Goal: Task Accomplishment & Management: Use online tool/utility

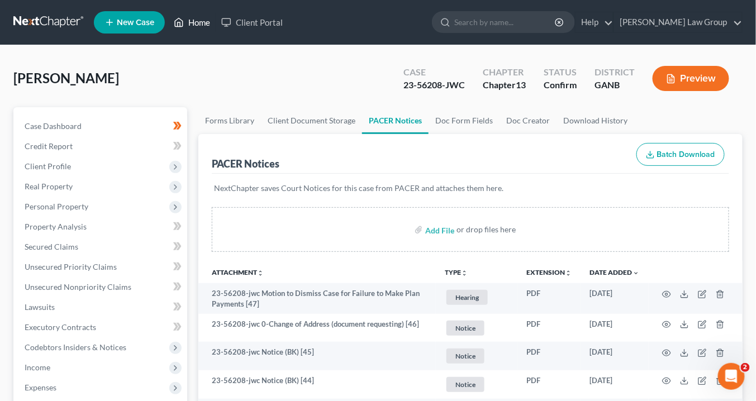
click at [202, 22] on link "Home" at bounding box center [191, 22] width 47 height 20
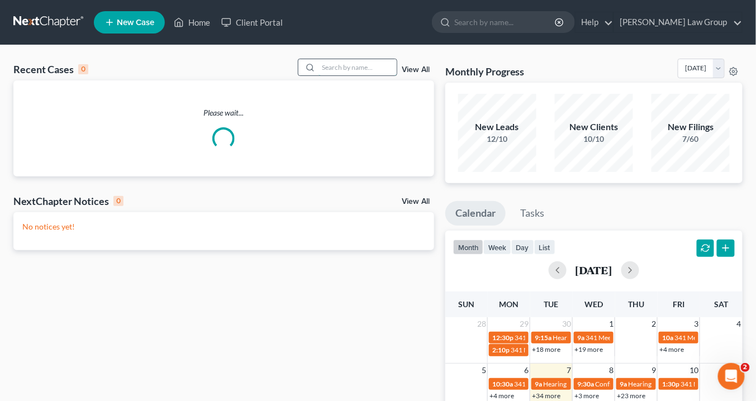
click at [345, 70] on input "search" at bounding box center [357, 67] width 78 height 16
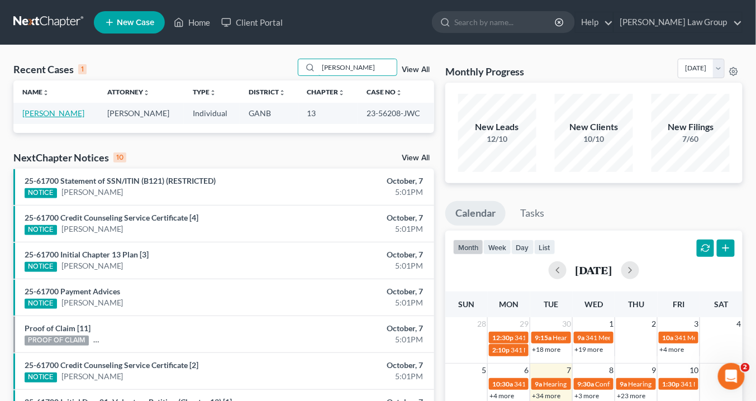
type input "[PERSON_NAME]"
click at [63, 111] on link "[PERSON_NAME]" at bounding box center [53, 112] width 62 height 9
select select "0"
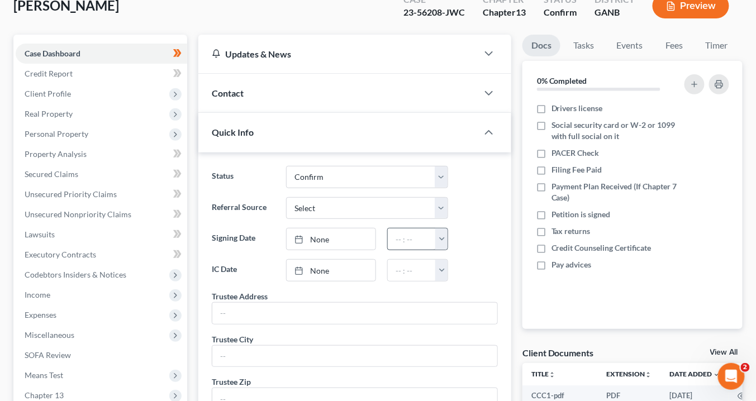
scroll to position [134, 0]
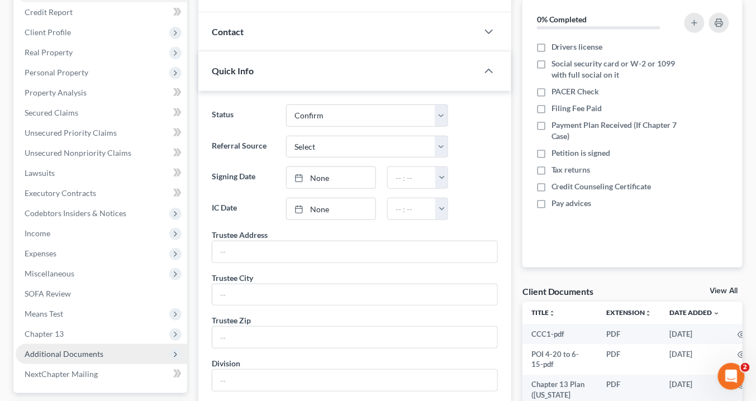
drag, startPoint x: 55, startPoint y: 352, endPoint x: 238, endPoint y: 349, distance: 183.3
click at [56, 351] on span "Additional Documents" at bounding box center [64, 353] width 79 height 9
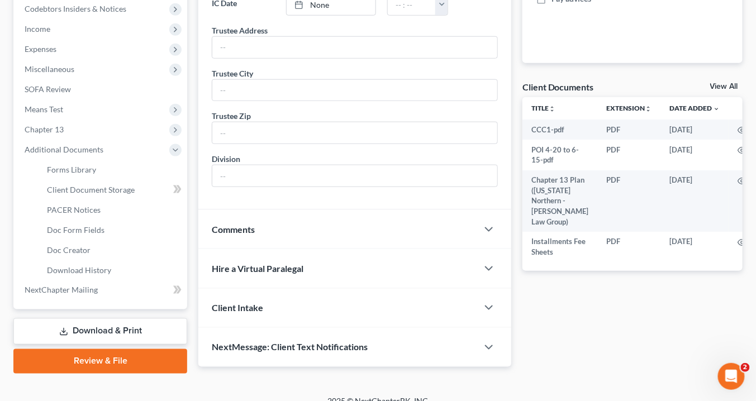
scroll to position [351, 0]
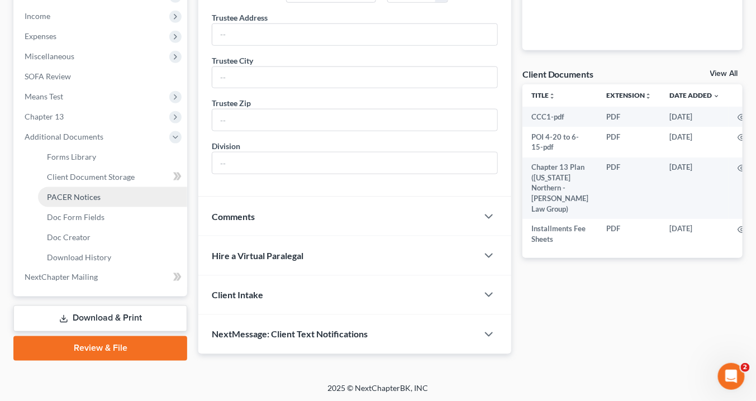
click at [96, 190] on link "PACER Notices" at bounding box center [112, 197] width 149 height 20
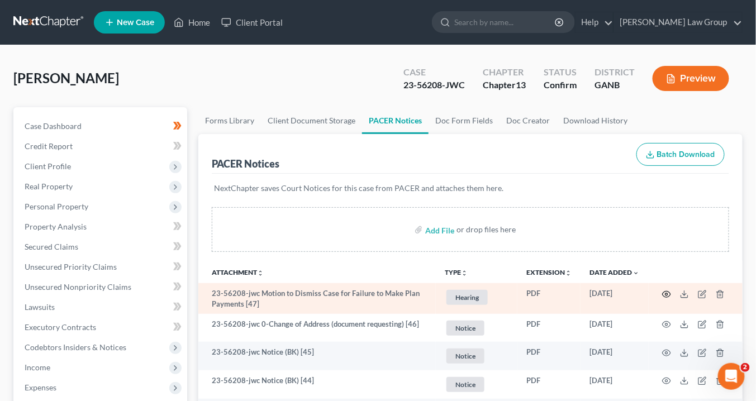
click at [665, 293] on circle "button" at bounding box center [666, 294] width 2 height 2
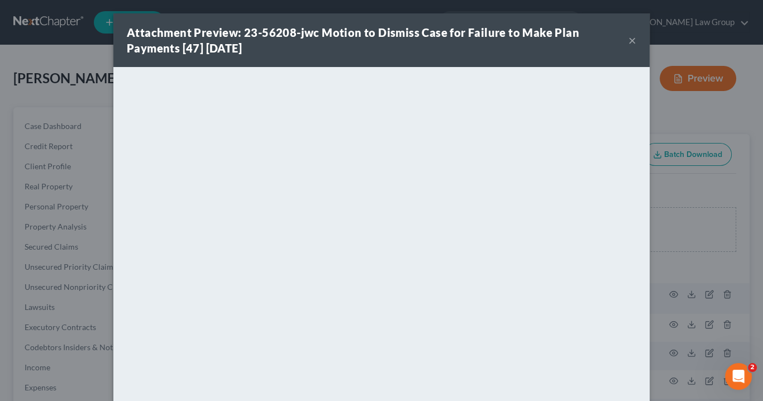
click at [629, 39] on button "×" at bounding box center [633, 40] width 8 height 13
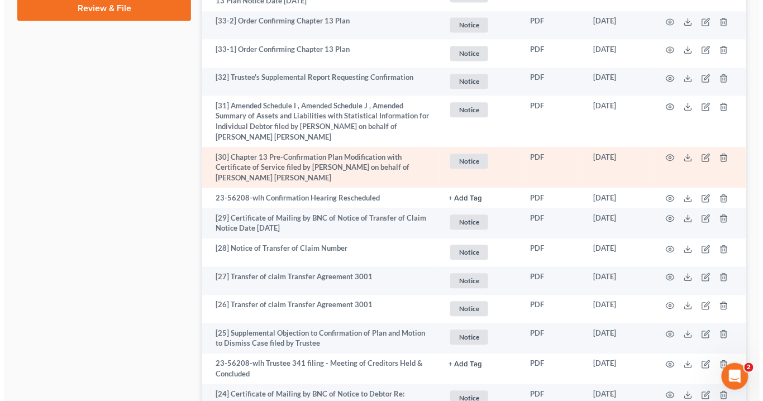
scroll to position [581, 0]
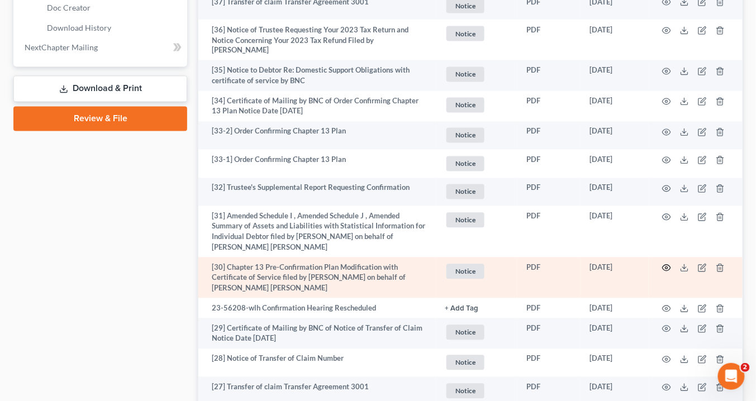
click at [666, 267] on circle "button" at bounding box center [666, 268] width 2 height 2
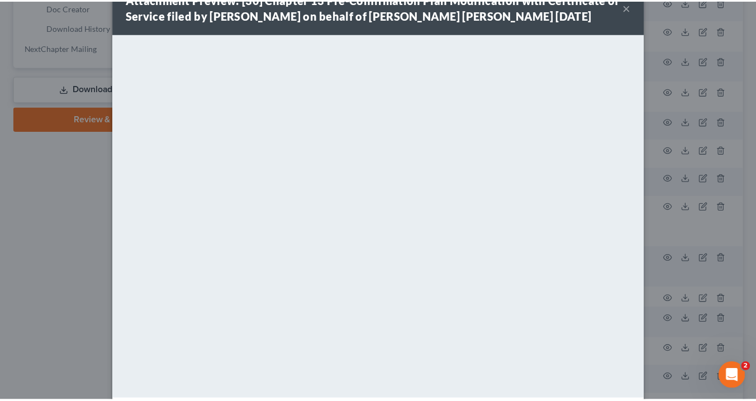
scroll to position [0, 0]
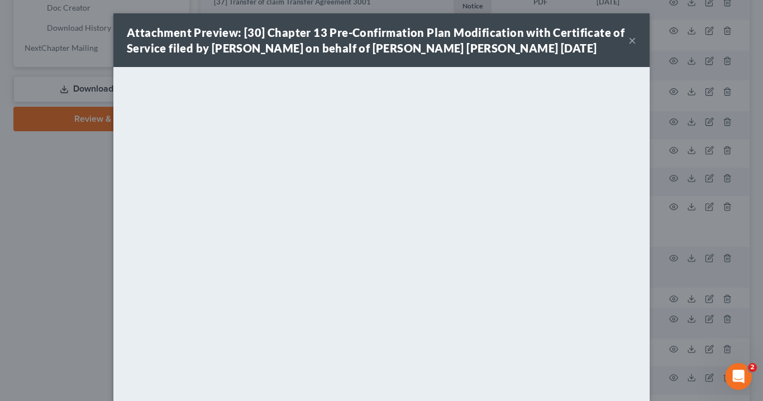
click at [629, 41] on button "×" at bounding box center [633, 40] width 8 height 13
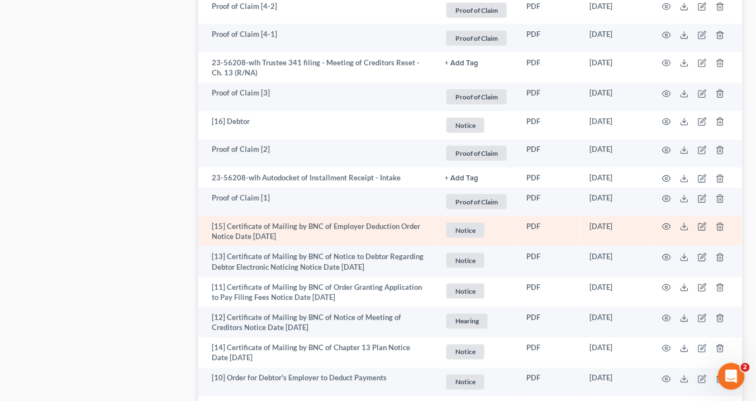
scroll to position [1654, 0]
